Goal: Information Seeking & Learning: Learn about a topic

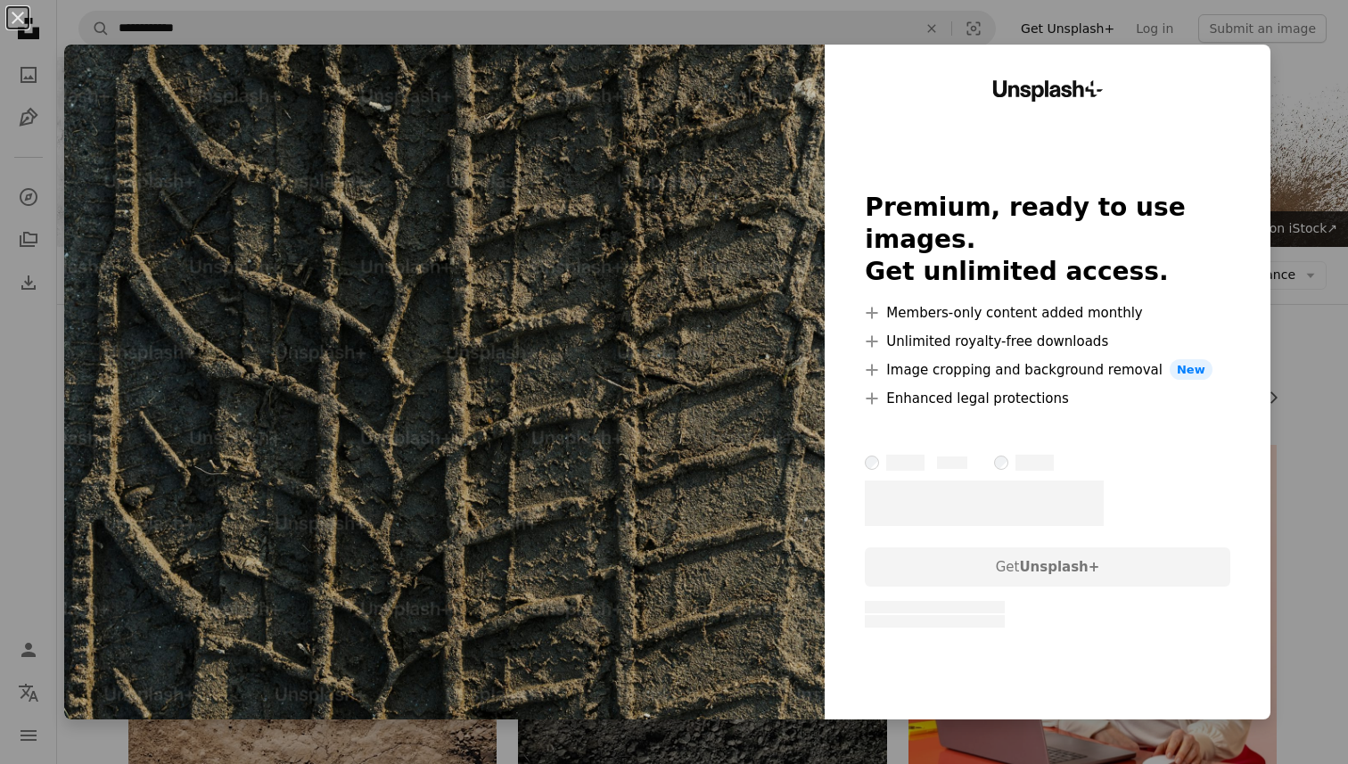
scroll to position [1584, 0]
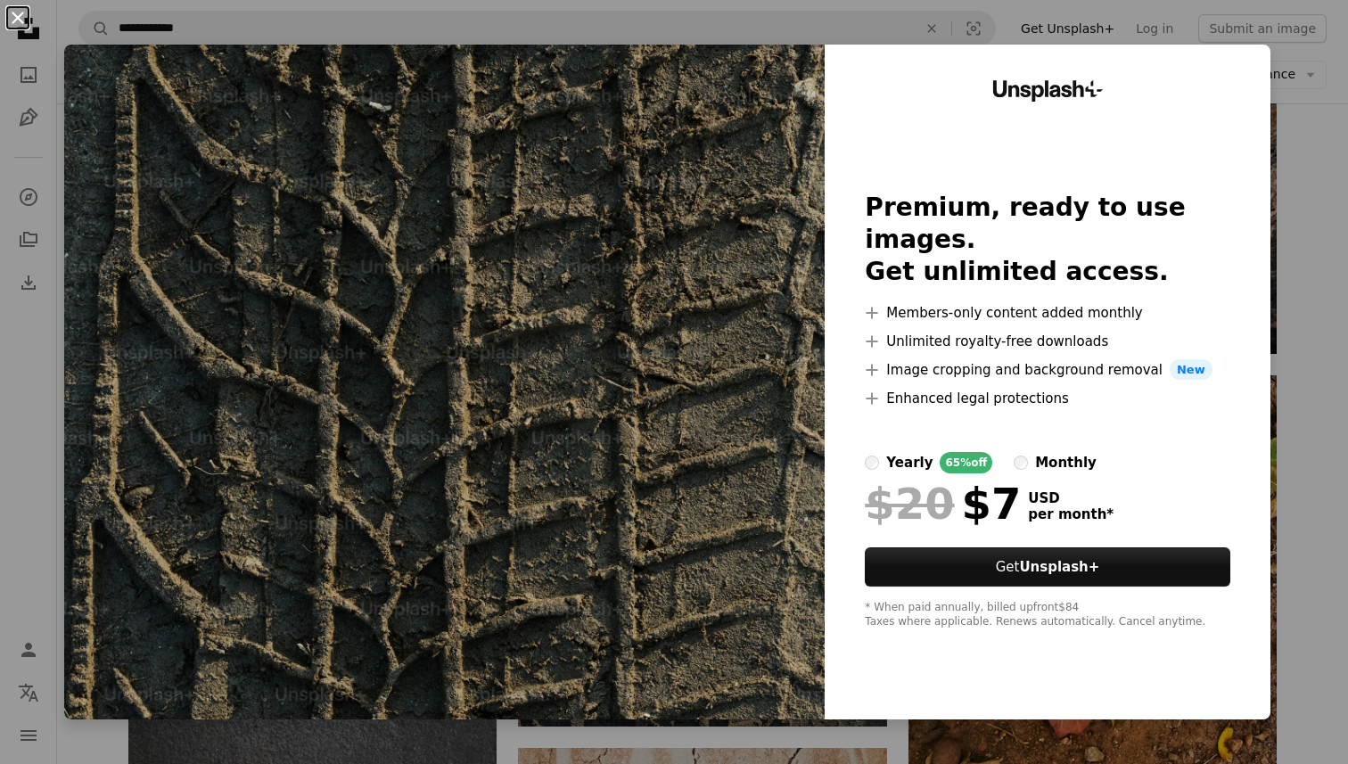
click at [12, 20] on button "An X shape" at bounding box center [17, 17] width 21 height 21
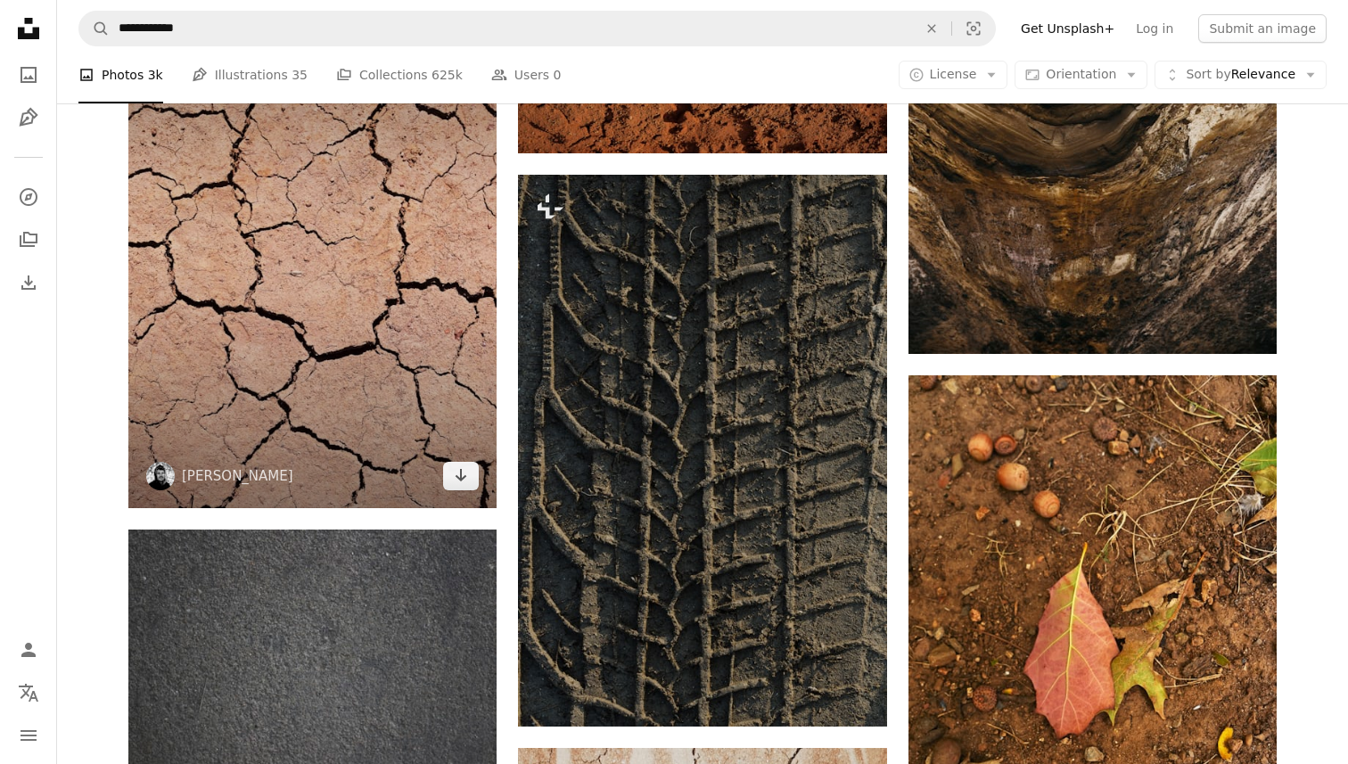
click at [400, 343] on img at bounding box center [312, 254] width 368 height 508
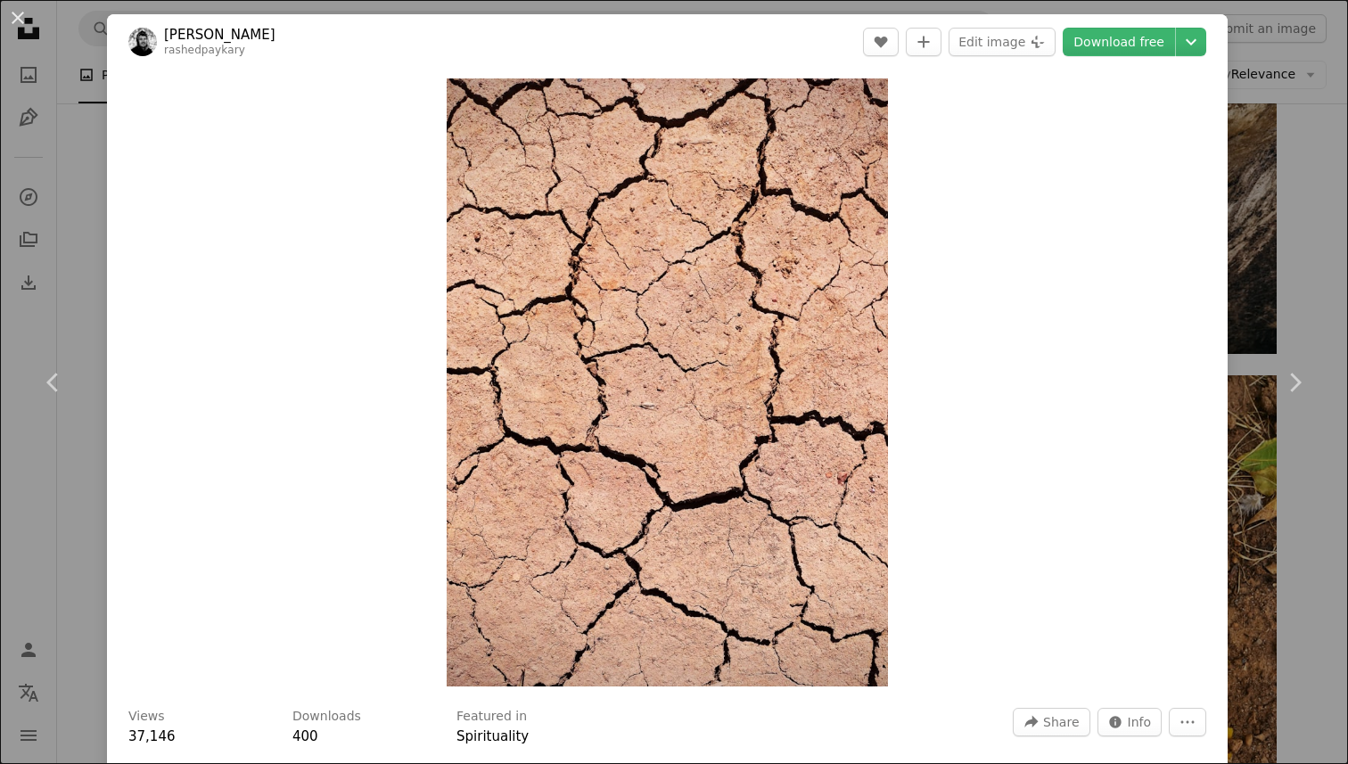
click at [1347, 135] on div "An X shape Chevron left Chevron right Rashed Paykary rashedpaykary A heart A pl…" at bounding box center [674, 382] width 1348 height 764
